Goal: Task Accomplishment & Management: Complete application form

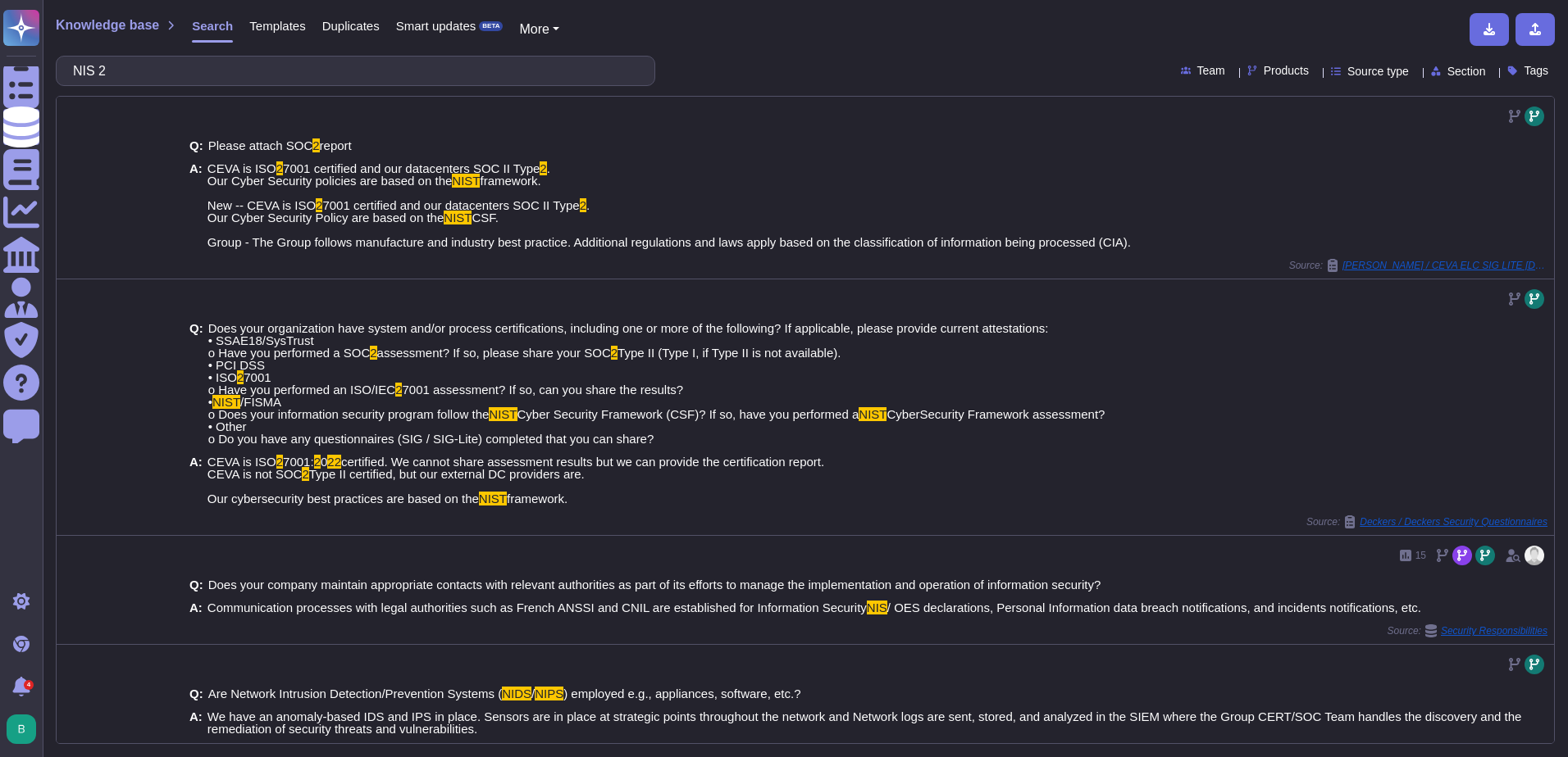
scroll to position [496, 0]
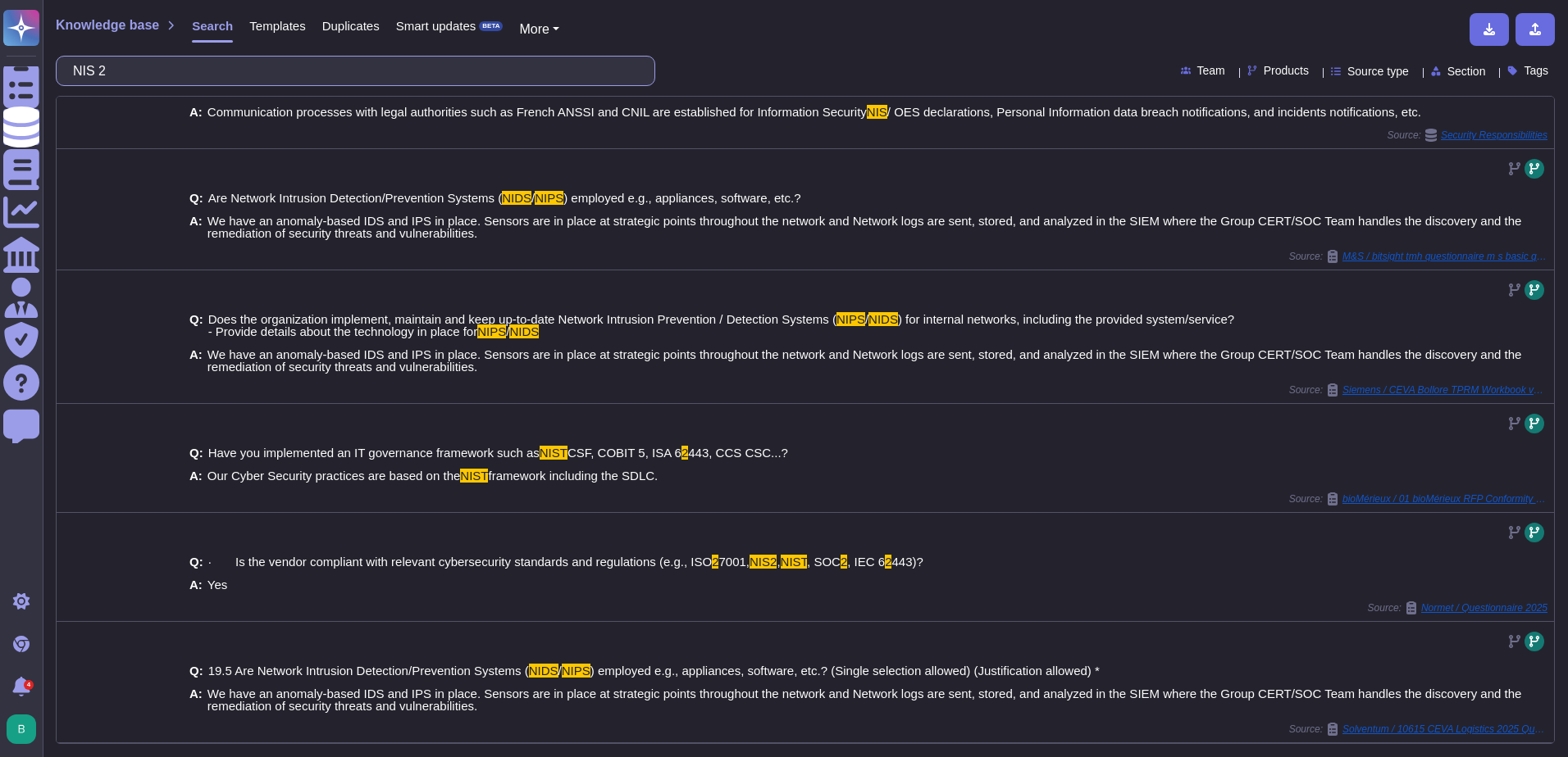
drag, startPoint x: 192, startPoint y: 63, endPoint x: 50, endPoint y: 63, distance: 142.0
click at [50, 63] on div "Knowledge base Search Templates Duplicates Smart updates BETA More NIS 2 Team P…" at bounding box center [804, 378] width 1525 height 757
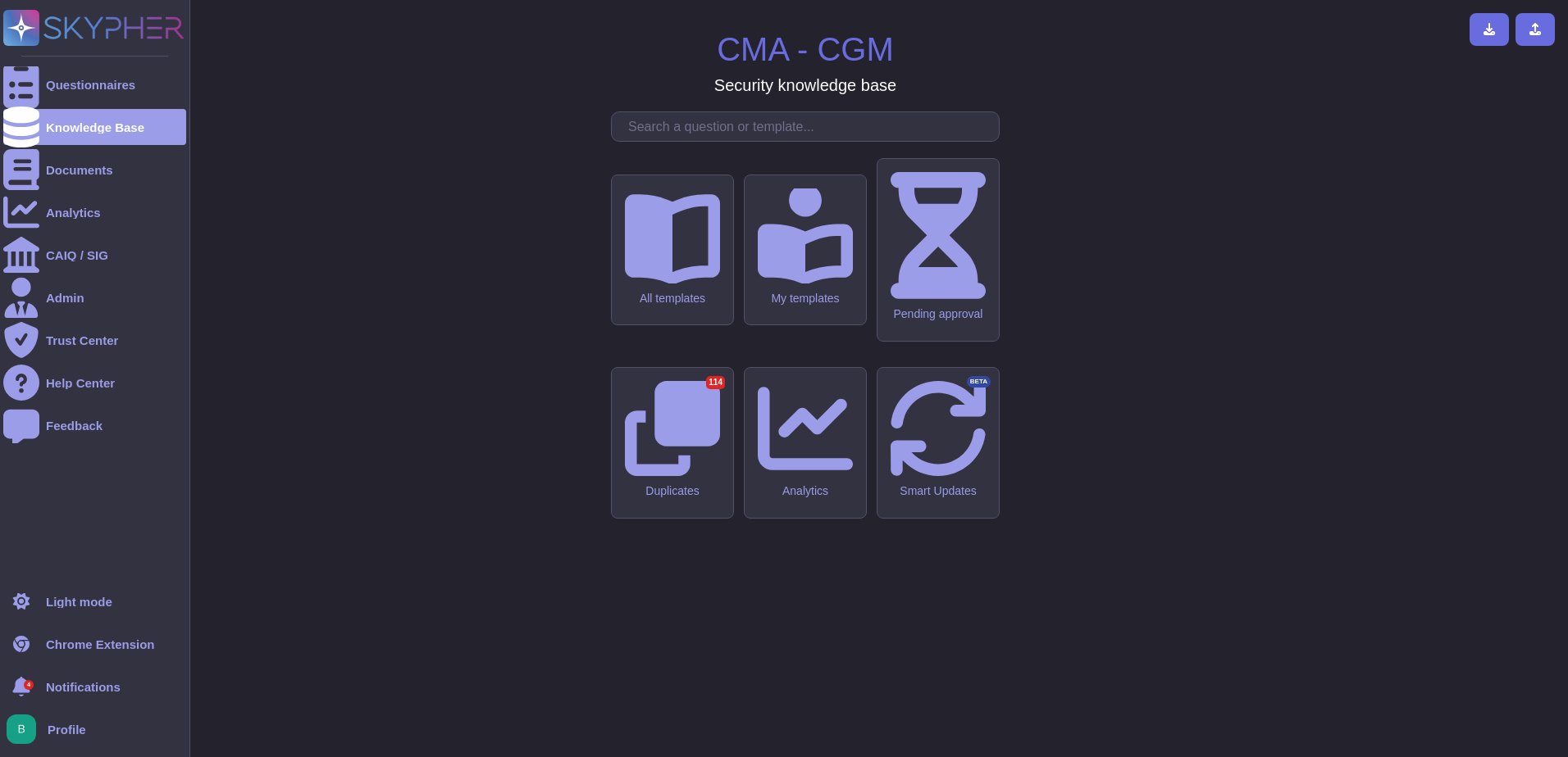
click at [58, 61] on div "Questionnaires Knowledge Base Documents Analytics CAIQ / SIG Admin Trust Center…" at bounding box center [94, 291] width 182 height 564
click at [63, 82] on div "Questionnaires" at bounding box center [90, 84] width 89 height 12
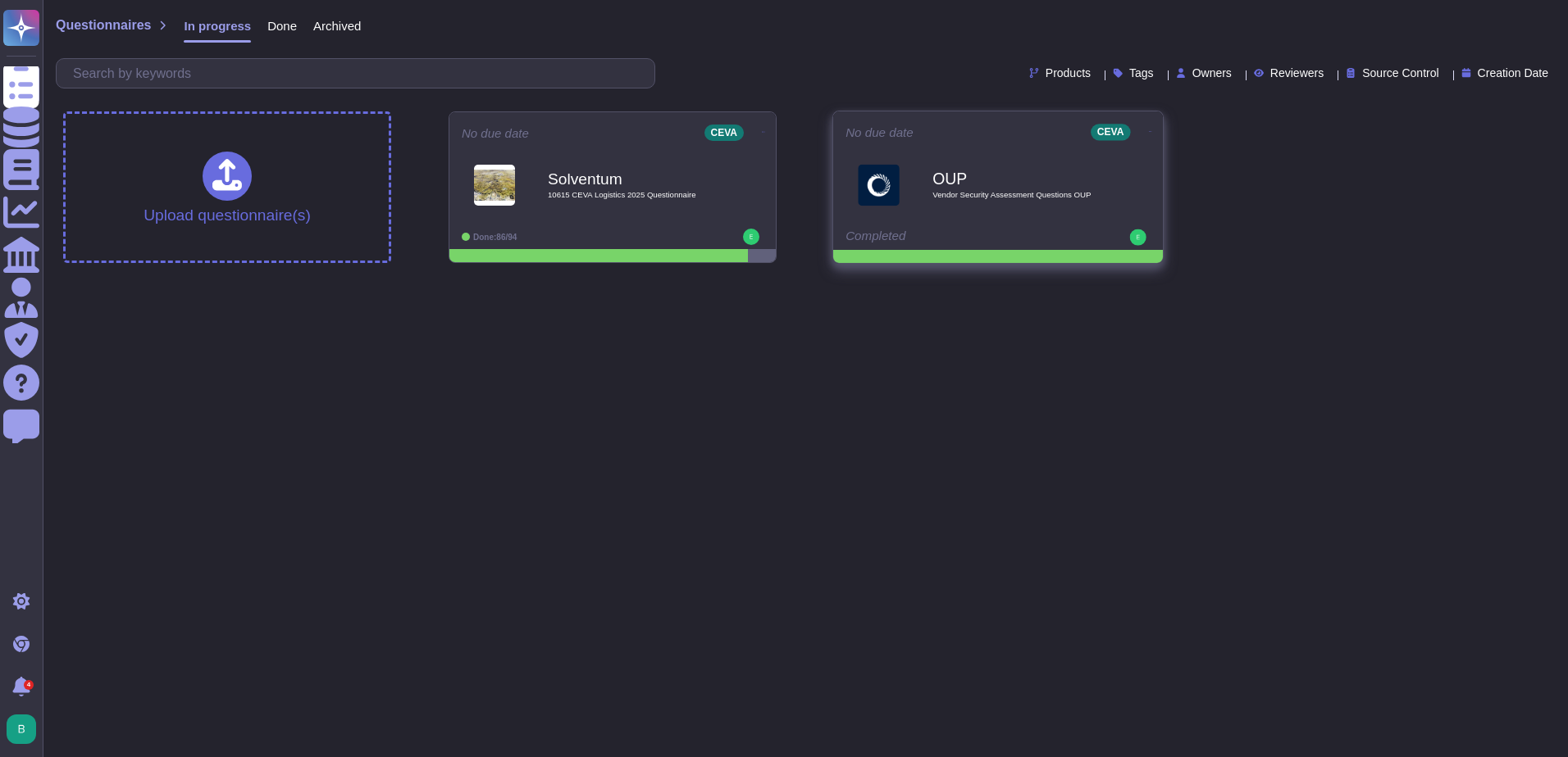
click at [970, 158] on div "OUP Vendor Security Assessment Questions OUP" at bounding box center [1015, 184] width 166 height 66
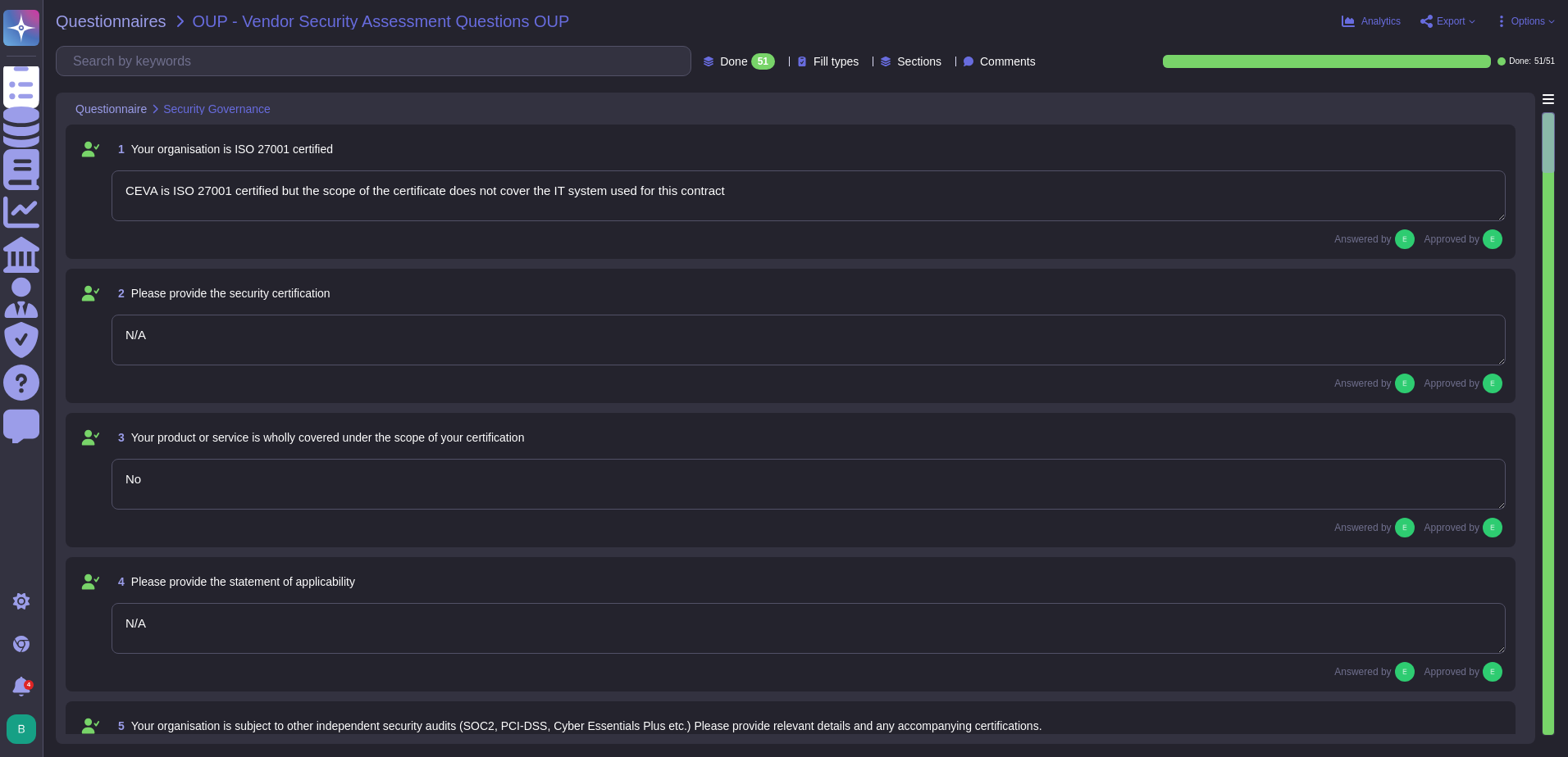
type textarea "CEVA is ISO 27001 certified but the scope of the certificate does not cover the…"
type textarea "N/A"
type textarea "No"
type textarea "N/A"
type textarea "CEVA is Cyber Essentials plus certified"
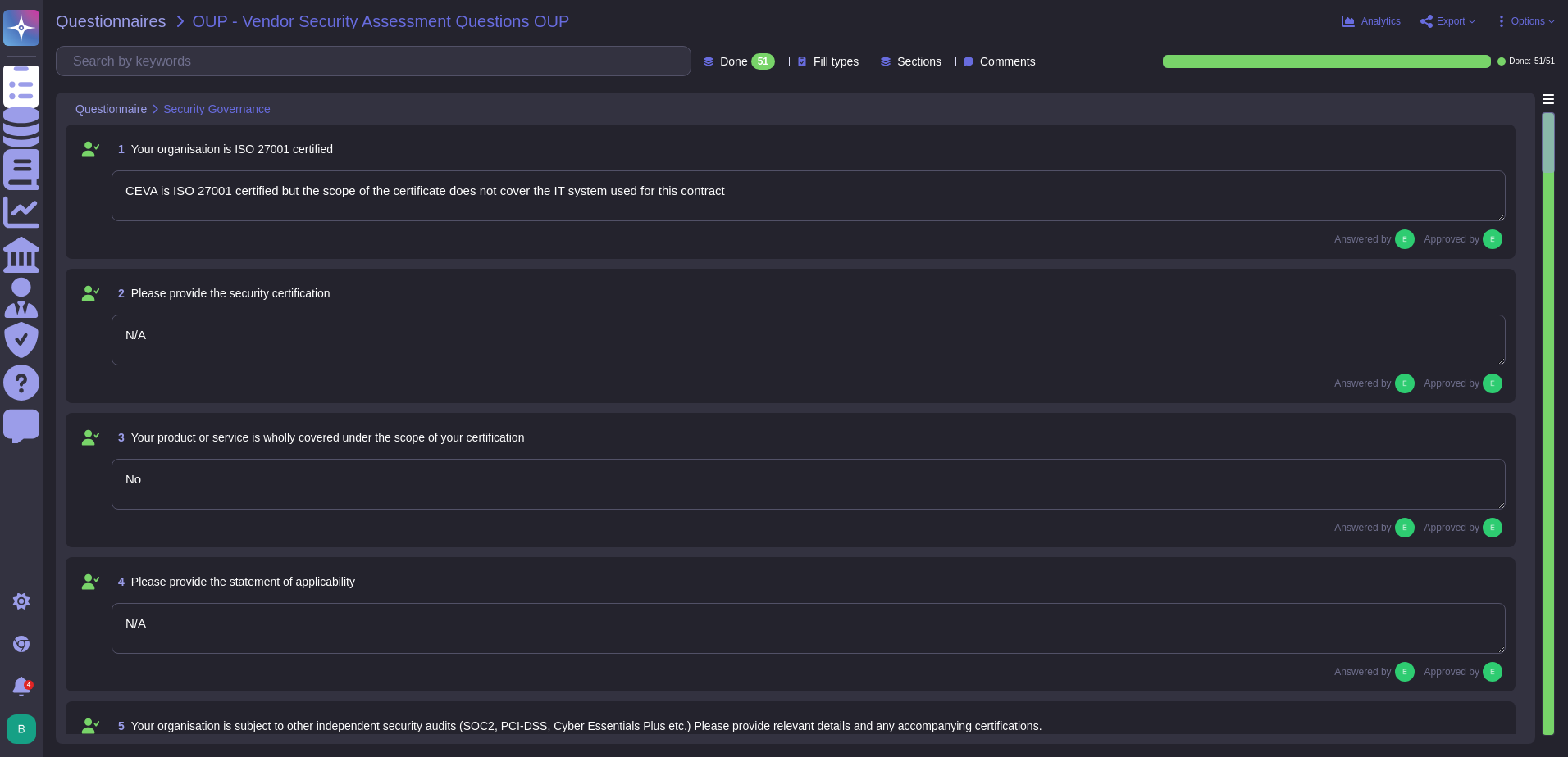
type textarea "No"
type textarea "Must be answered by the IT application owner"
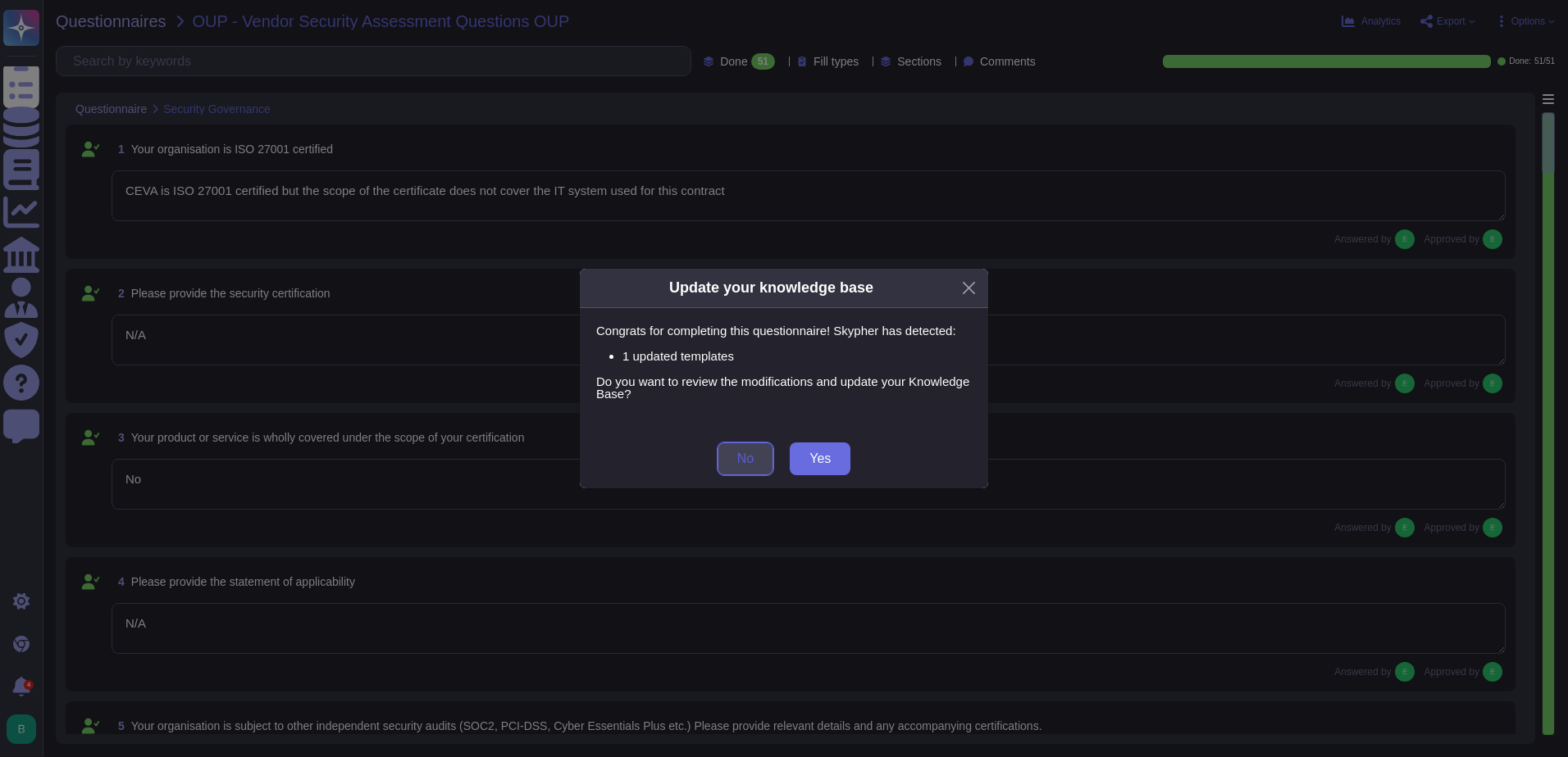
click at [756, 465] on button "No" at bounding box center [745, 459] width 56 height 33
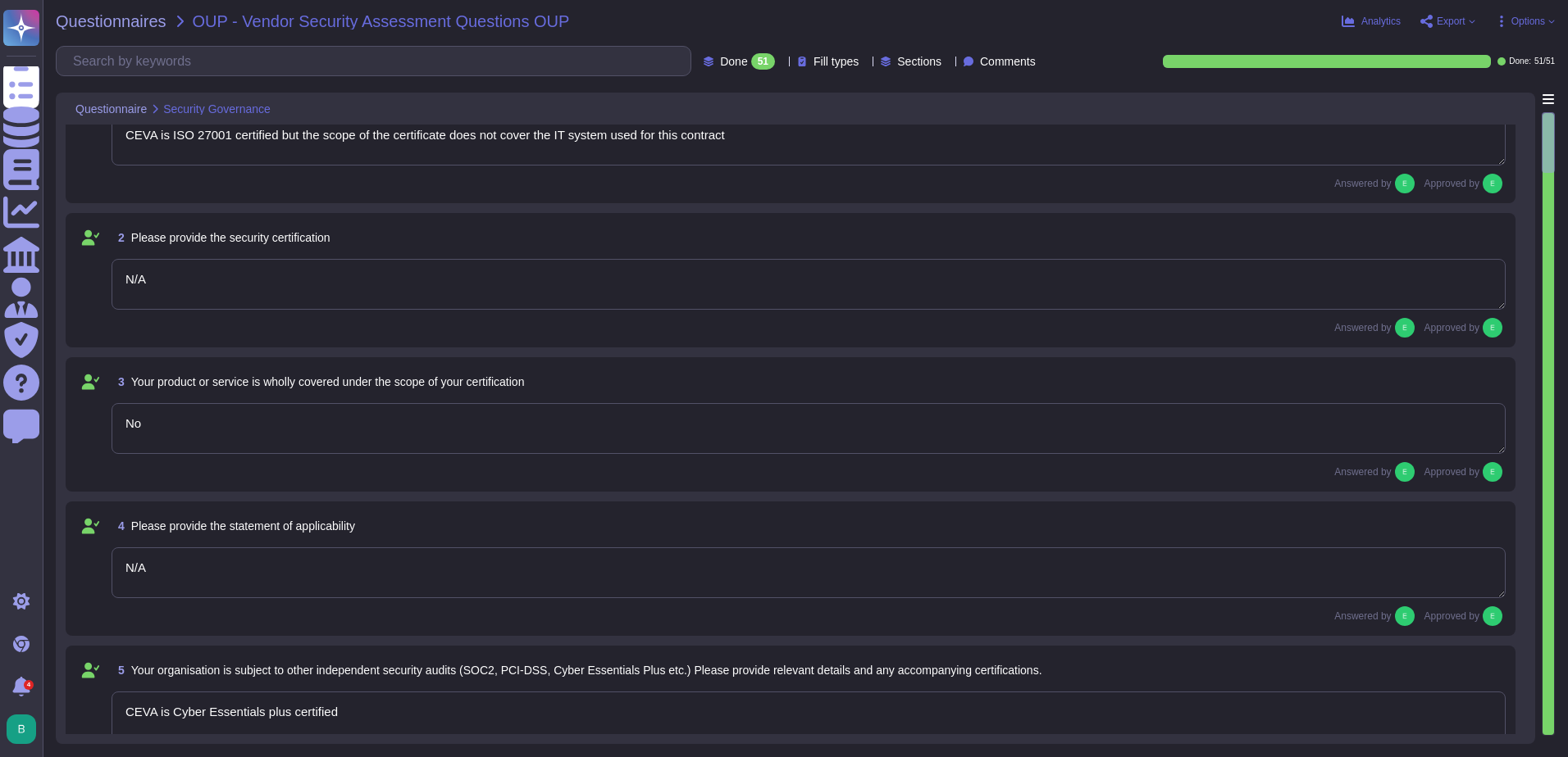
type textarea "Our security policies are reviewed and updated annually by our GRC team."
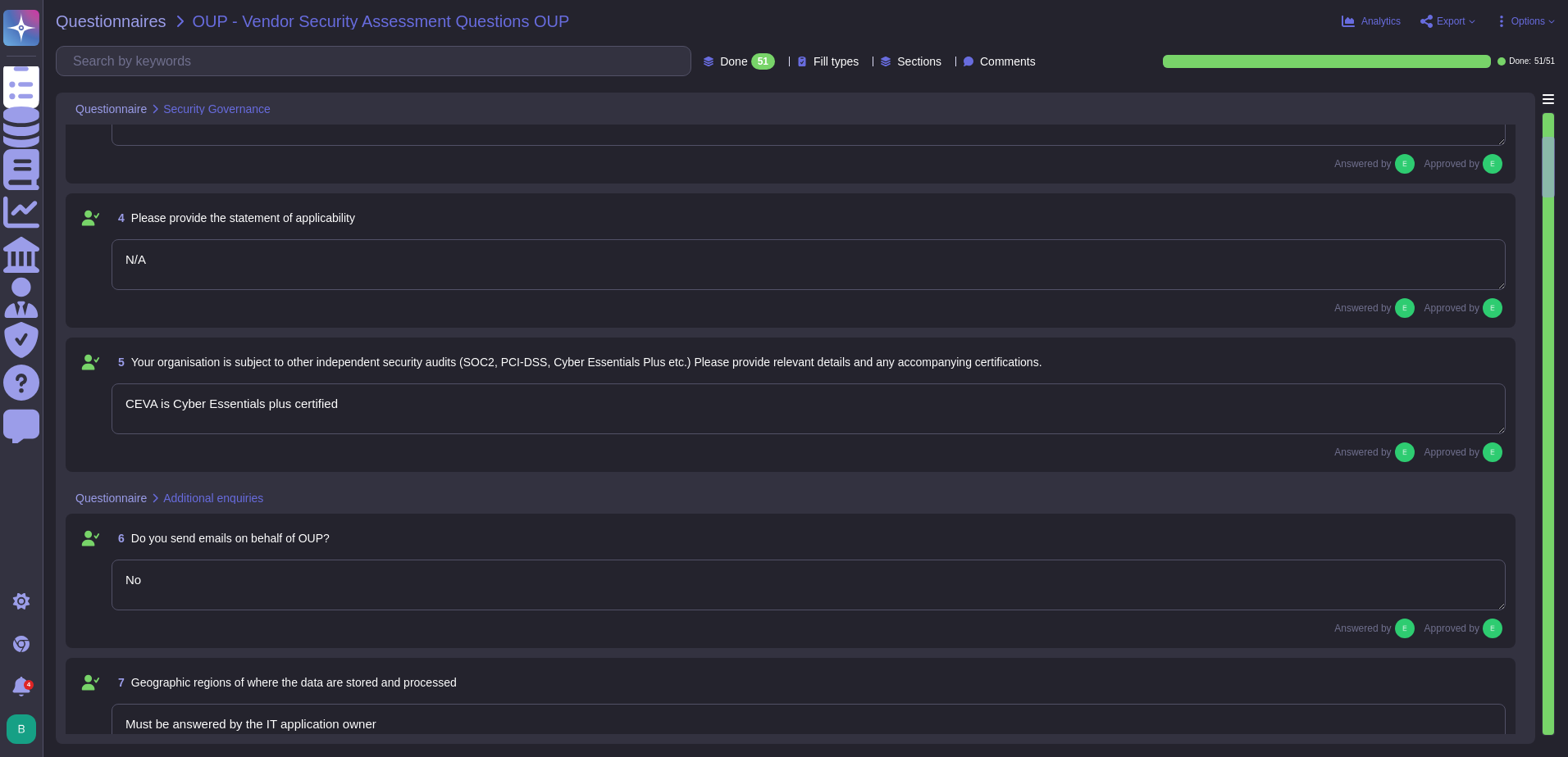
scroll to position [655, 0]
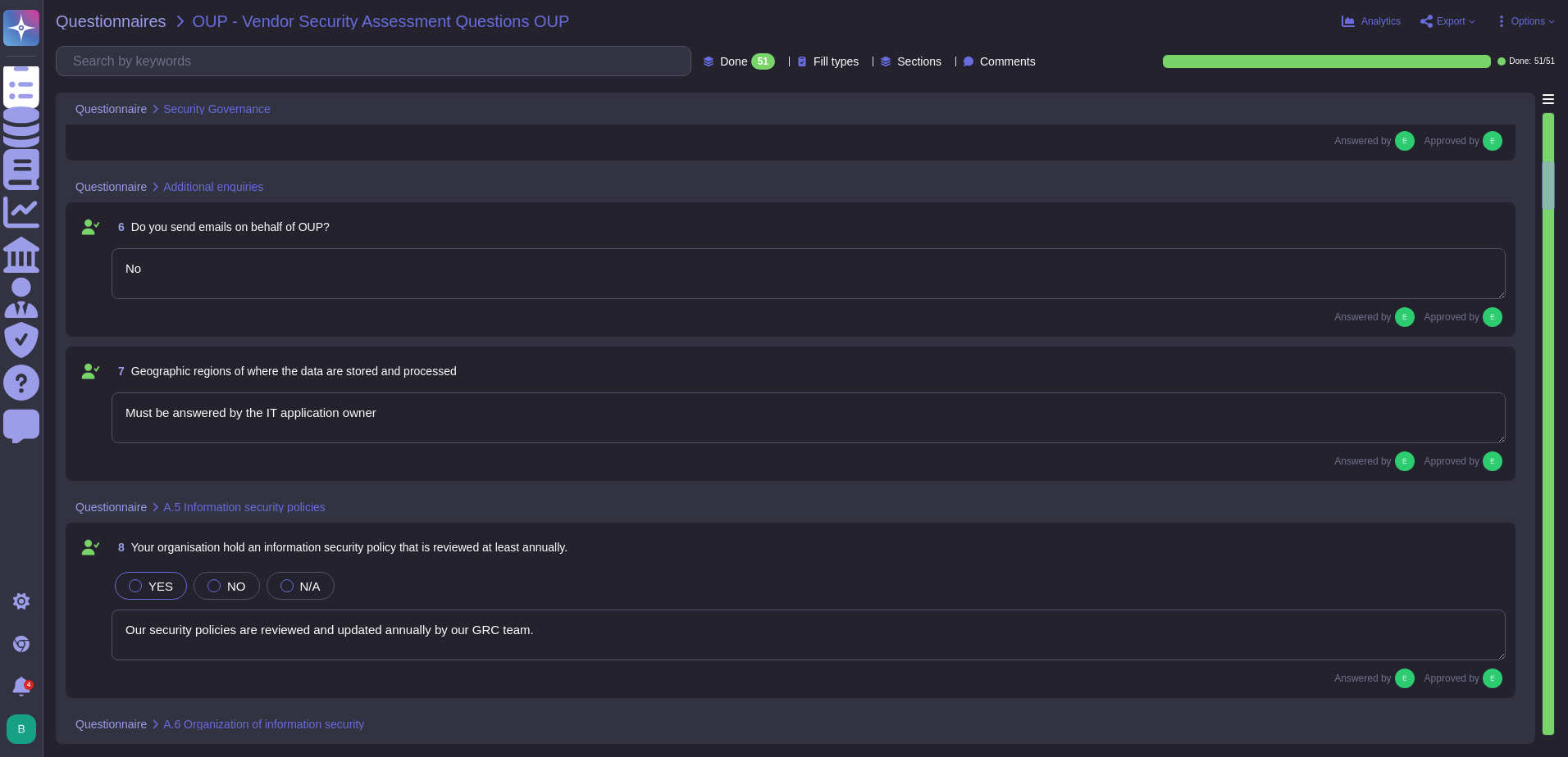
type textarea "We have a security risk assessment process, initiated by our group GRC team. It…"
type textarea "Currently, mobile devices (smartphones) are not allowed to connect our network."
